Goal: Check status: Check status

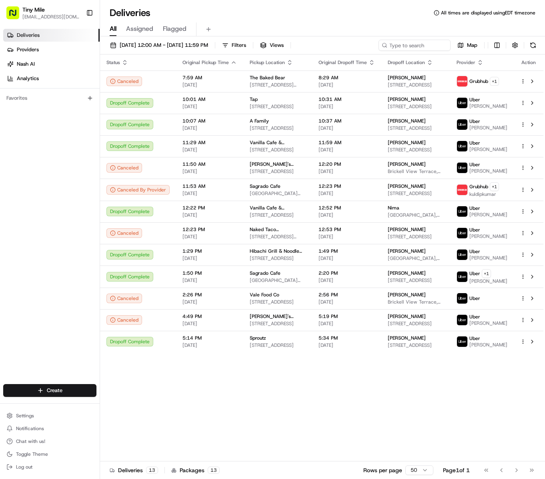
click at [311, 418] on div "Status Original Pickup Time Pickup Location Original Dropoff Time Dropoff Locat…" at bounding box center [321, 257] width 443 height 407
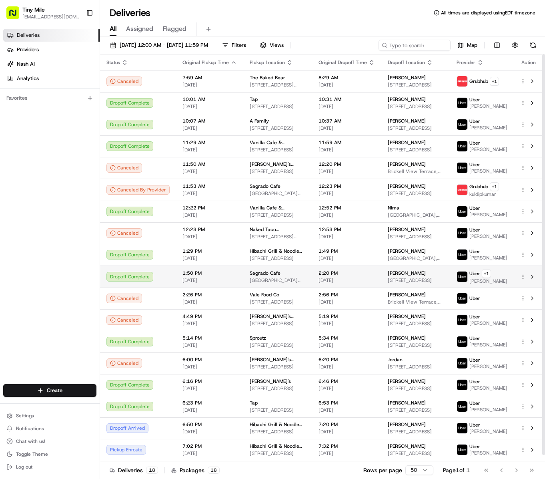
scroll to position [6, 0]
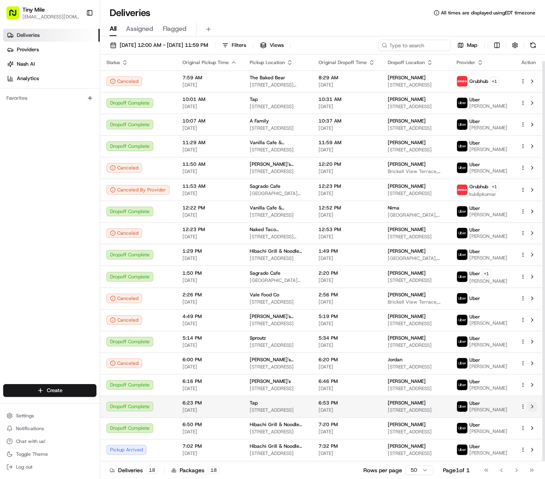
click at [535, 407] on button at bounding box center [532, 406] width 10 height 10
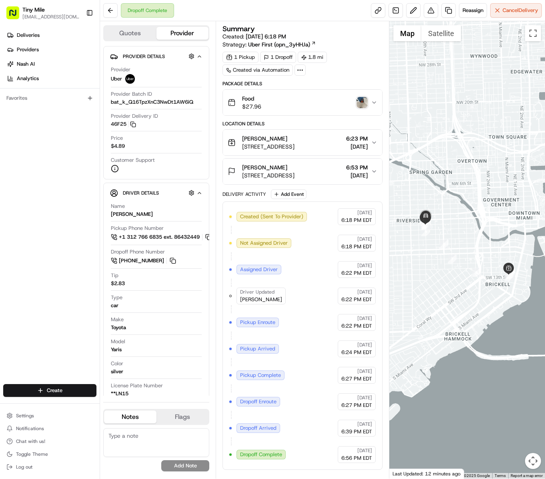
click at [359, 98] on img "button" at bounding box center [362, 102] width 11 height 11
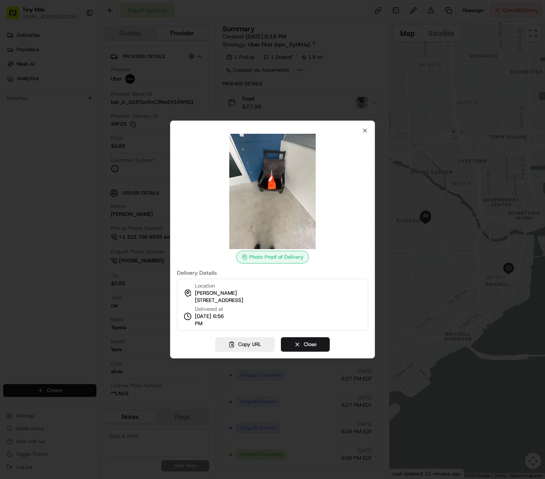
click at [276, 217] on img at bounding box center [272, 191] width 115 height 115
click at [275, 202] on img at bounding box center [272, 191] width 115 height 115
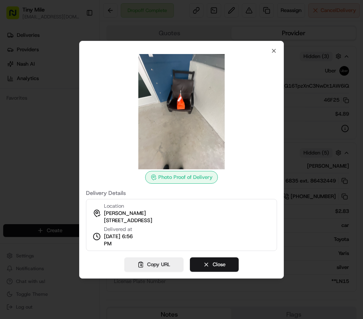
click at [265, 117] on div at bounding box center [181, 111] width 191 height 115
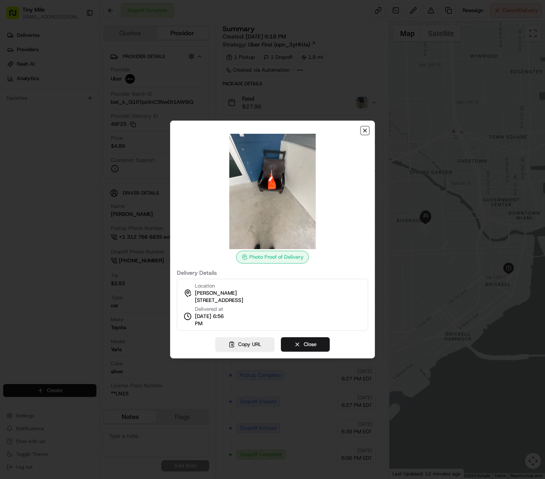
click at [367, 131] on icon "button" at bounding box center [365, 130] width 6 height 6
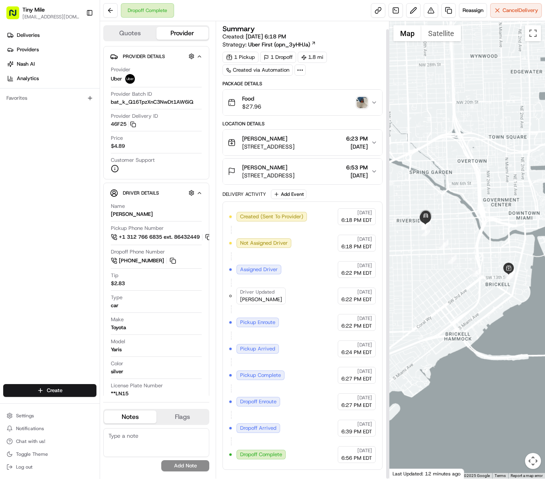
scroll to position [8, 0]
click at [363, 97] on img "button" at bounding box center [362, 102] width 11 height 11
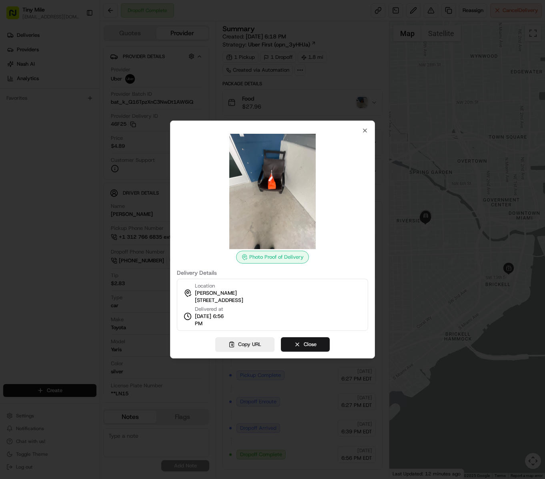
click at [263, 208] on img at bounding box center [272, 191] width 115 height 115
click at [366, 130] on icon "button" at bounding box center [365, 130] width 6 height 6
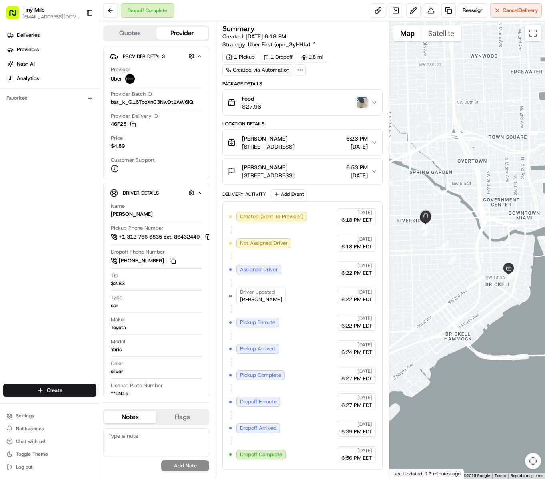
click at [358, 97] on img "button" at bounding box center [362, 102] width 11 height 11
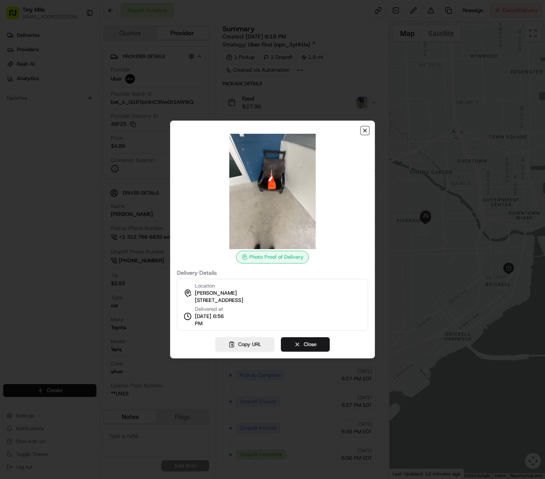
click at [363, 130] on icon "button" at bounding box center [365, 130] width 6 height 6
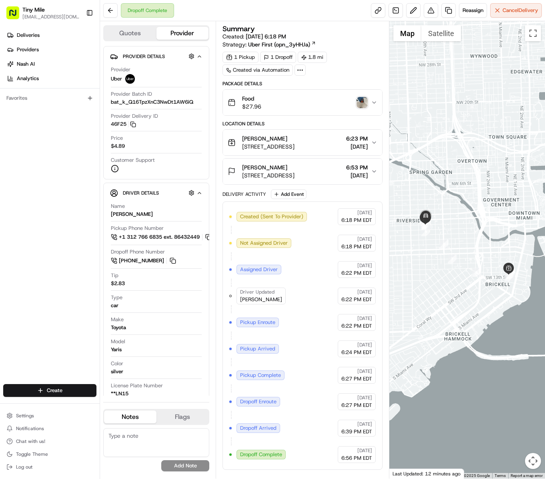
click at [447, 307] on div at bounding box center [467, 249] width 156 height 457
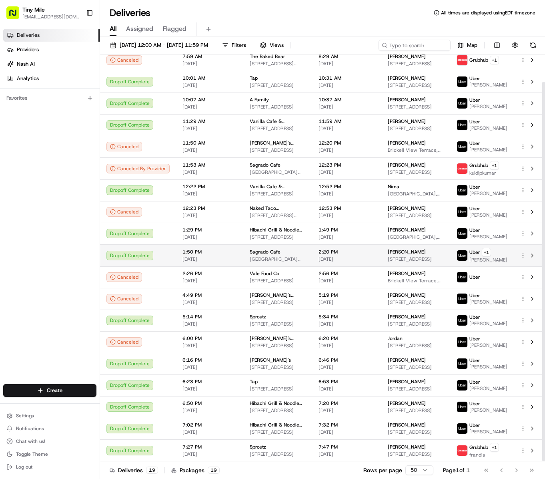
scroll to position [30, 0]
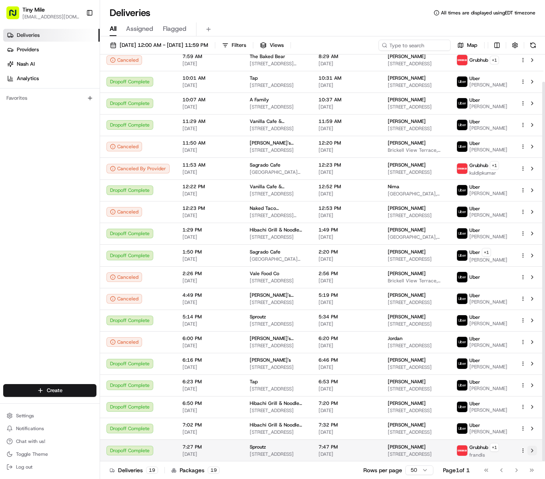
click at [533, 453] on button at bounding box center [532, 450] width 10 height 10
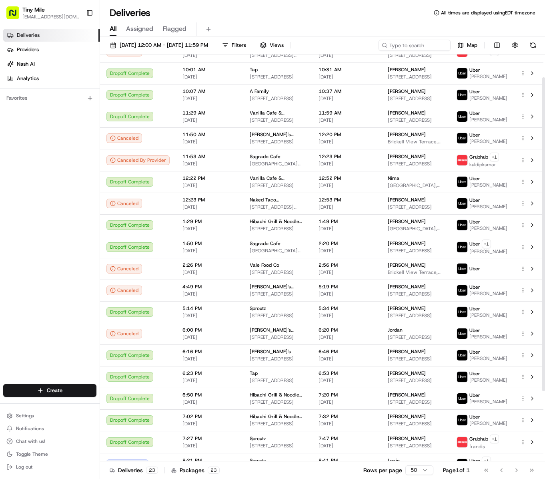
click at [65, 240] on div "Deliveries Providers Nash AI Analytics Favorites" at bounding box center [50, 207] width 100 height 363
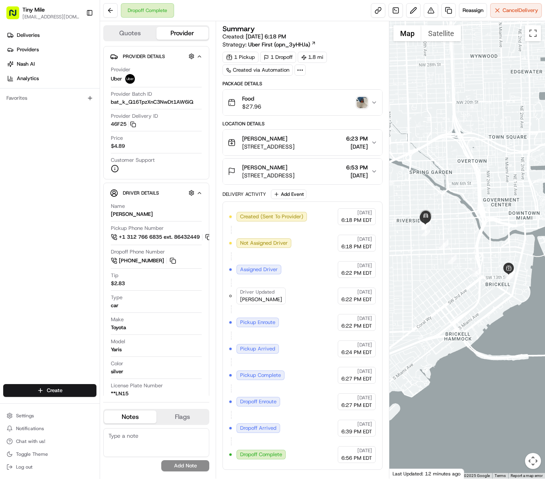
scroll to position [8, 0]
